Goal: Find specific page/section: Find specific page/section

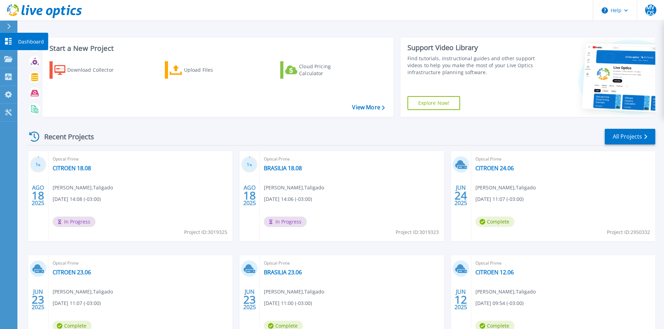
click at [9, 39] on icon at bounding box center [8, 41] width 8 height 7
click at [501, 164] on div "Optical Prime CITROEN 18.08 Mitchell V O Santos , Taligado 08/18/2025, 14:08 (-…" at bounding box center [563, 196] width 184 height 90
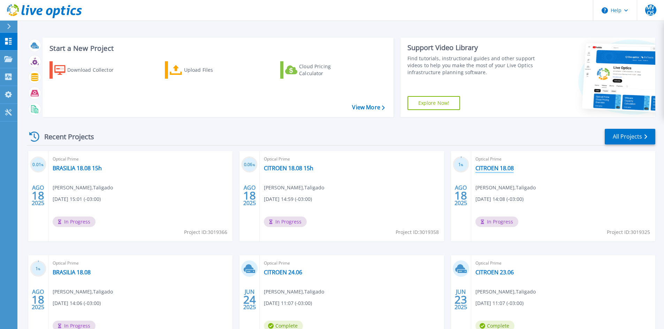
click at [503, 168] on link "CITROEN 18.08" at bounding box center [495, 168] width 38 height 7
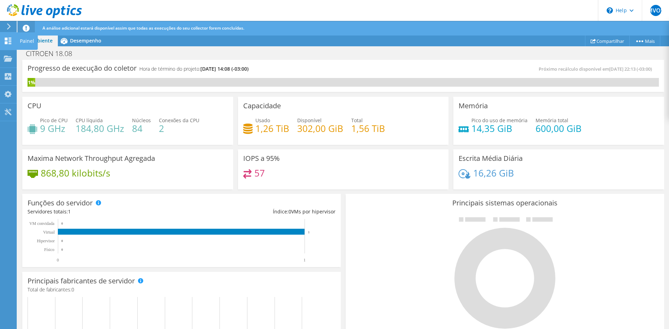
click at [12, 39] on icon at bounding box center [8, 41] width 8 height 7
